Goal: Check status: Check status

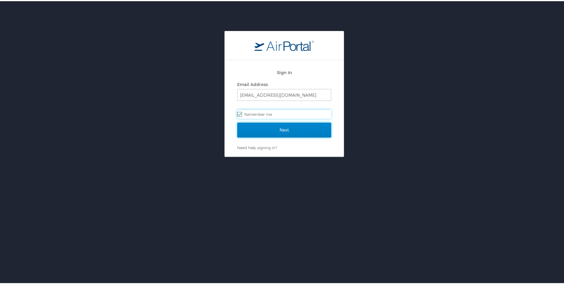
click at [302, 131] on input "Next" at bounding box center [284, 128] width 94 height 15
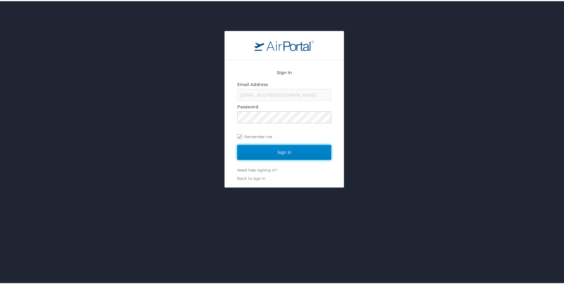
click at [291, 152] on input "Sign In" at bounding box center [284, 151] width 94 height 15
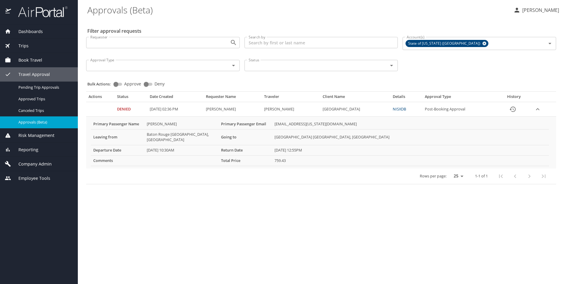
click at [34, 31] on span "Dashboards" at bounding box center [27, 31] width 32 height 7
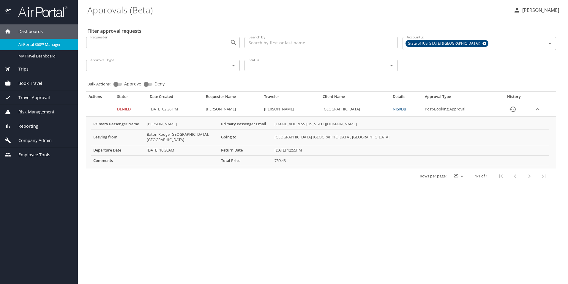
click at [38, 31] on span "Dashboards" at bounding box center [27, 31] width 32 height 7
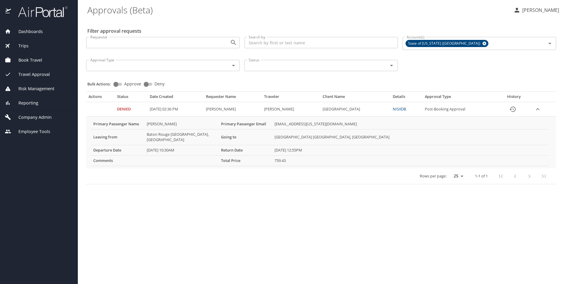
click at [37, 31] on span "Dashboards" at bounding box center [27, 31] width 32 height 7
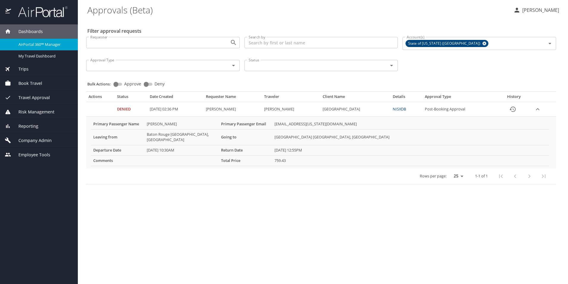
click at [46, 68] on div "Trips" at bounding box center [39, 69] width 68 height 7
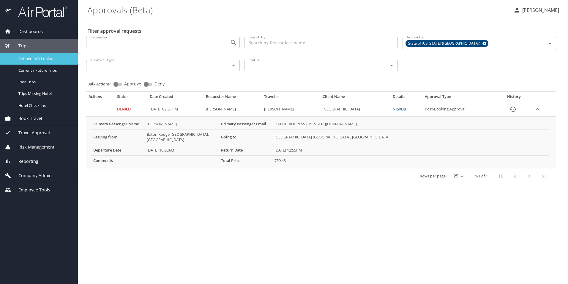
click at [44, 62] on div "Airtinerary® Lookup" at bounding box center [39, 58] width 68 height 7
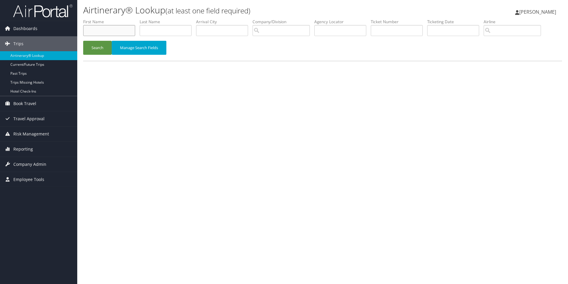
click at [116, 32] on input "text" at bounding box center [109, 30] width 52 height 11
type input "l"
type input "krystal"
click at [175, 29] on input "text" at bounding box center [166, 30] width 52 height 11
type input "[PERSON_NAME]"
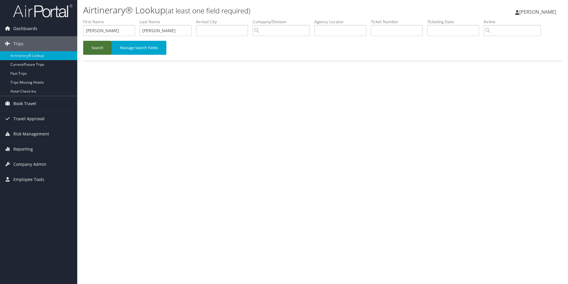
click at [98, 47] on button "Search" at bounding box center [97, 48] width 29 height 14
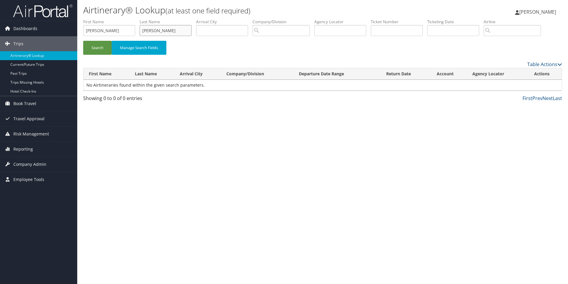
drag, startPoint x: 169, startPoint y: 29, endPoint x: 141, endPoint y: 32, distance: 27.8
click at [141, 32] on input "[PERSON_NAME]" at bounding box center [166, 30] width 52 height 11
type input "washington"
click at [83, 41] on button "Search" at bounding box center [97, 48] width 29 height 14
drag, startPoint x: 183, startPoint y: 32, endPoint x: 140, endPoint y: 29, distance: 43.0
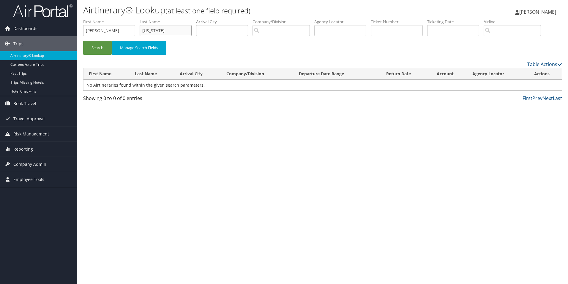
click at [140, 19] on ul "First Name krystal Last Name washington Departure City Arrival City Company/Div…" at bounding box center [322, 19] width 479 height 0
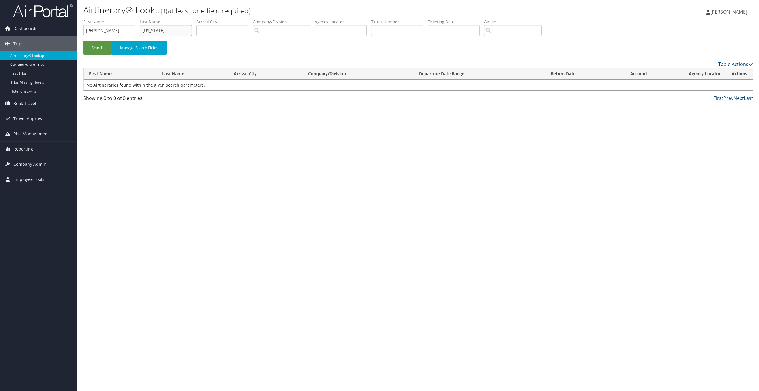
drag, startPoint x: 169, startPoint y: 32, endPoint x: 140, endPoint y: 29, distance: 29.3
click at [140, 19] on ul "First Name krystal Last Name washington Departure City Arrival City Company/Div…" at bounding box center [417, 19] width 669 height 0
type input "[PERSON_NAME]"
click at [83, 41] on button "Search" at bounding box center [97, 48] width 29 height 14
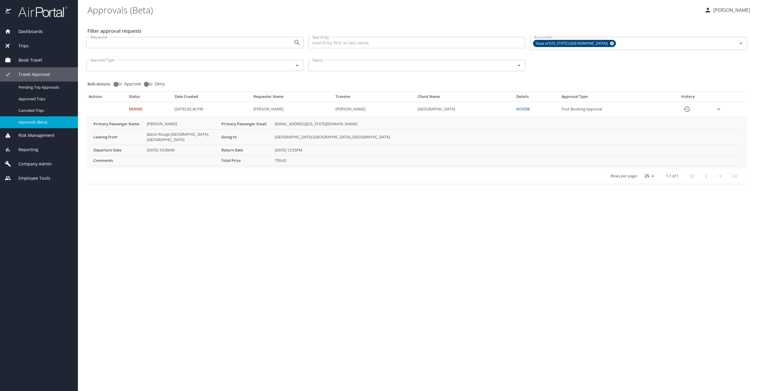
click at [271, 109] on td "[PERSON_NAME]" at bounding box center [292, 109] width 82 height 15
click at [21, 46] on span "Trips" at bounding box center [20, 46] width 18 height 7
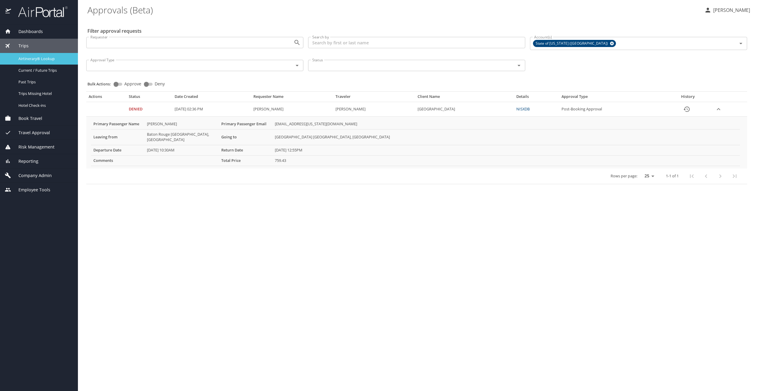
click at [29, 57] on span "Airtinerary® Lookup" at bounding box center [44, 59] width 52 height 6
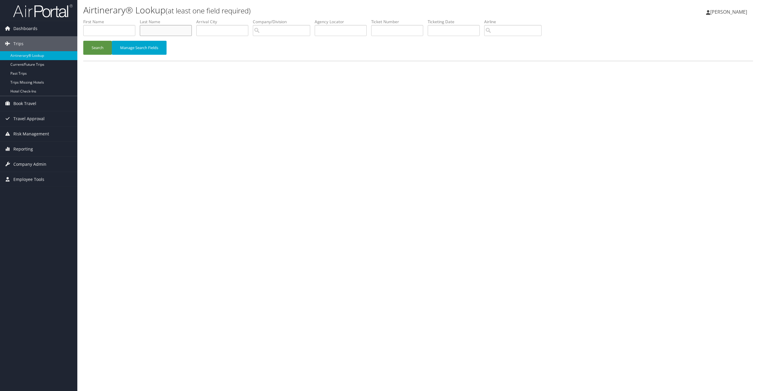
click at [156, 30] on input "text" at bounding box center [166, 30] width 52 height 11
type input "[PERSON_NAME]"
click at [83, 41] on button "Search" at bounding box center [97, 48] width 29 height 14
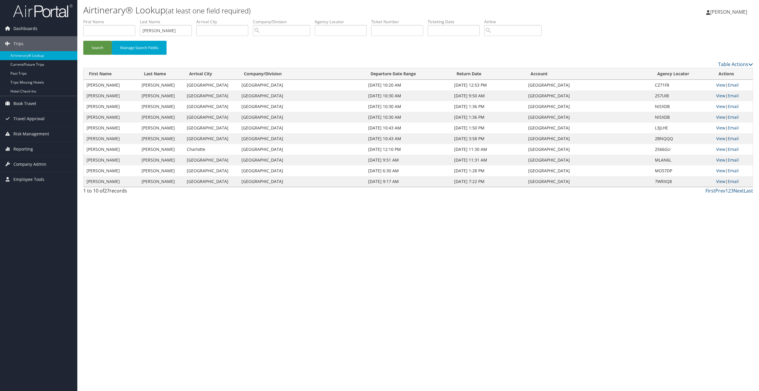
click at [392, 285] on div "Airtinerary® Lookup (at least one field required) [PERSON_NAME] [PERSON_NAME] M…" at bounding box center [417, 195] width 681 height 391
click at [723, 86] on link "View" at bounding box center [720, 85] width 9 height 6
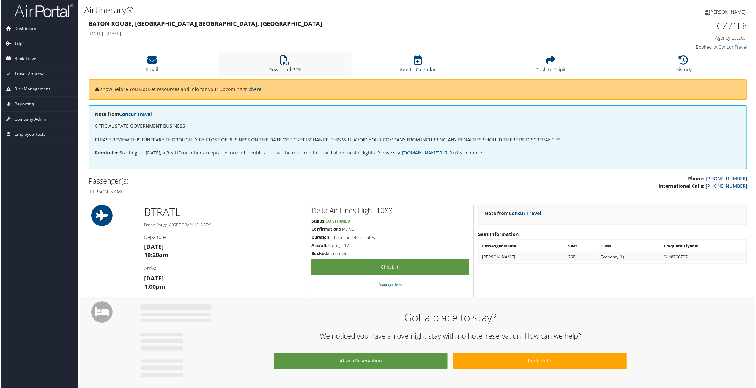
click at [285, 59] on icon at bounding box center [285, 61] width 10 height 10
